Goal: Navigation & Orientation: Understand site structure

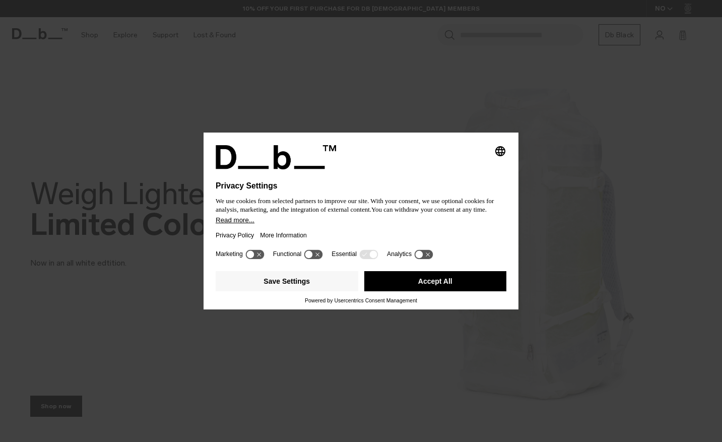
click at [424, 255] on icon at bounding box center [423, 254] width 19 height 10
click at [310, 255] on g at bounding box center [313, 254] width 19 height 10
click at [257, 259] on icon at bounding box center [254, 254] width 19 height 10
click at [372, 255] on icon at bounding box center [374, 254] width 8 height 8
click at [425, 258] on icon at bounding box center [429, 254] width 8 height 8
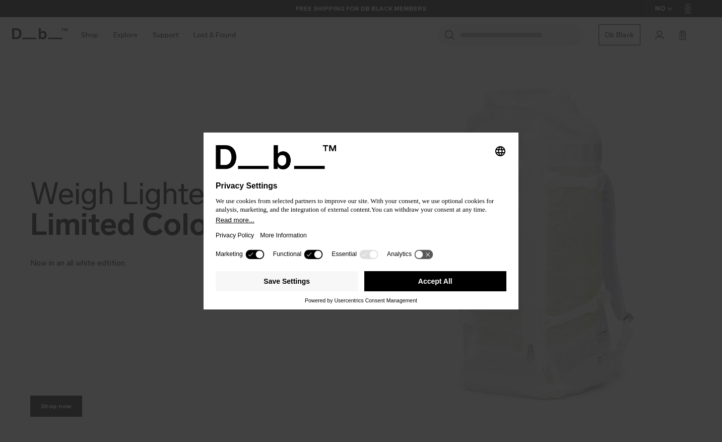
click at [313, 255] on icon at bounding box center [313, 254] width 19 height 10
click at [250, 255] on icon at bounding box center [254, 254] width 19 height 10
click at [244, 224] on button "Read more..." at bounding box center [361, 220] width 291 height 8
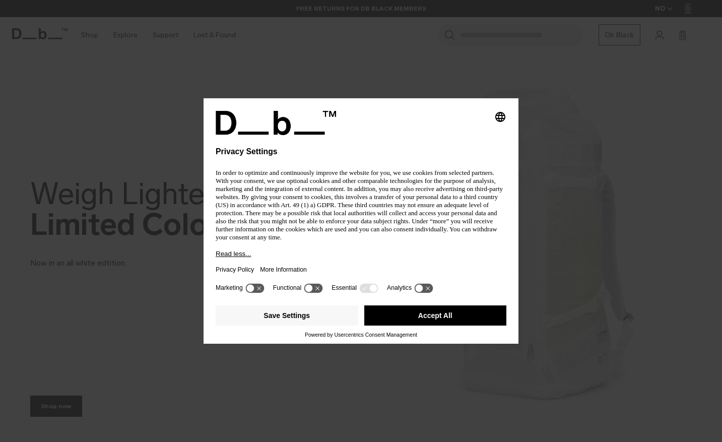
click at [252, 292] on icon at bounding box center [250, 289] width 8 height 8
drag, startPoint x: 255, startPoint y: 244, endPoint x: 247, endPoint y: 173, distance: 72.0
click at [247, 173] on p "In order to optimize and continuously improve the website for you, we use cooki…" at bounding box center [361, 205] width 291 height 73
